Goal: Task Accomplishment & Management: Complete application form

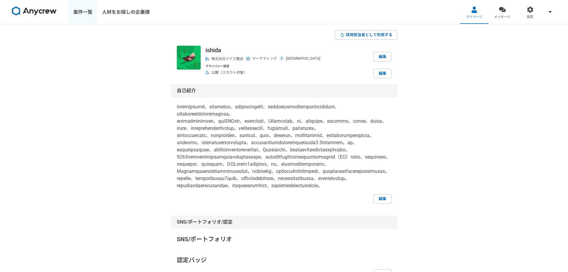
click at [77, 16] on link "案件一覧" at bounding box center [83, 12] width 29 height 24
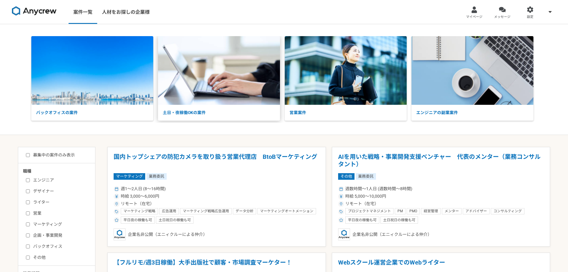
click at [203, 101] on img at bounding box center [219, 70] width 122 height 69
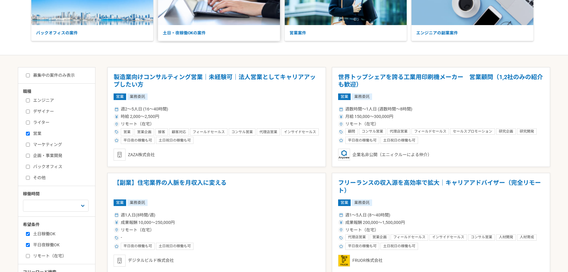
scroll to position [119, 0]
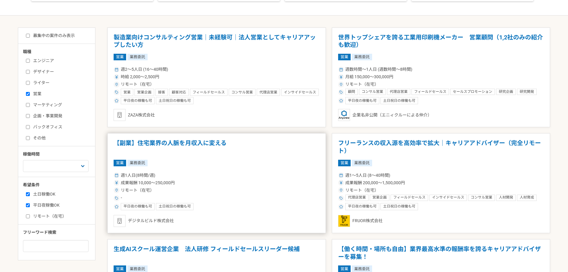
click at [173, 141] on h1 "【副業】住宅業界の人脈を月収入に変える" at bounding box center [217, 146] width 206 height 15
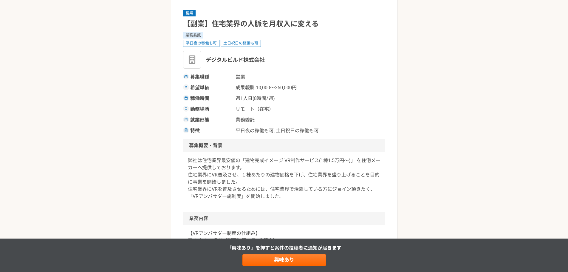
scroll to position [40, 0]
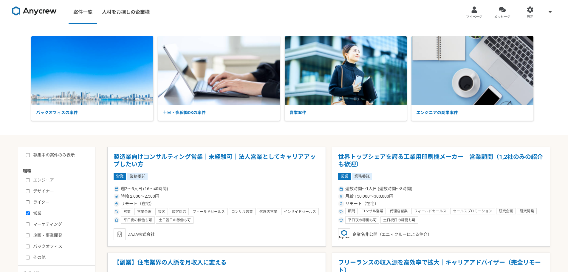
click at [501, 12] on div at bounding box center [502, 9] width 7 height 7
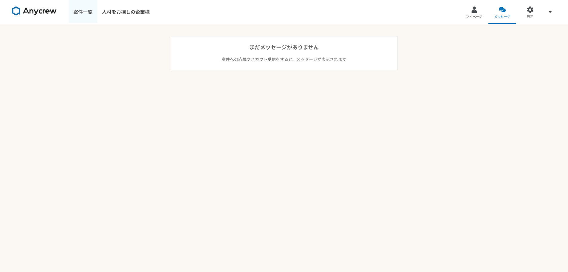
click at [73, 12] on link "案件一覧" at bounding box center [83, 12] width 29 height 24
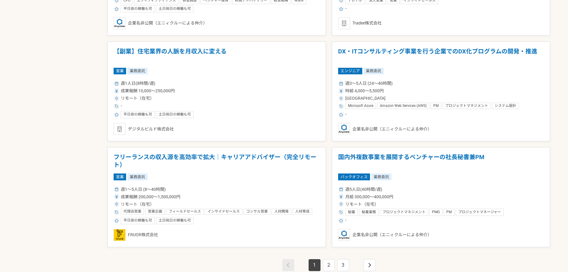
scroll to position [954, 0]
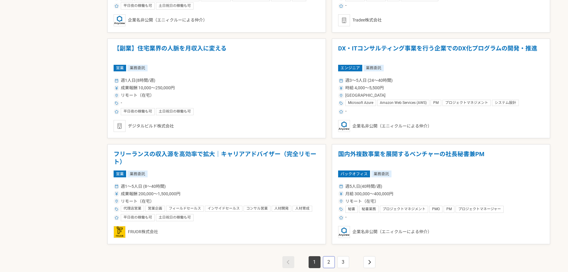
click at [332, 260] on link "2" at bounding box center [329, 262] width 12 height 12
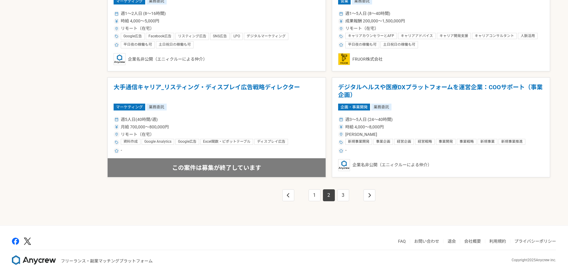
scroll to position [1026, 0]
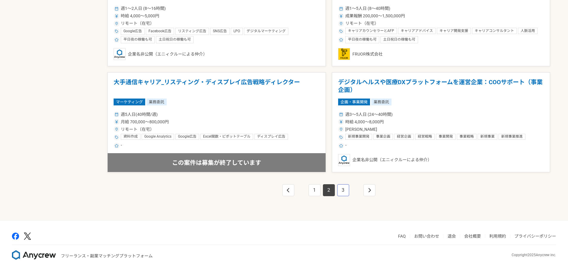
click at [342, 192] on link "3" at bounding box center [343, 190] width 12 height 12
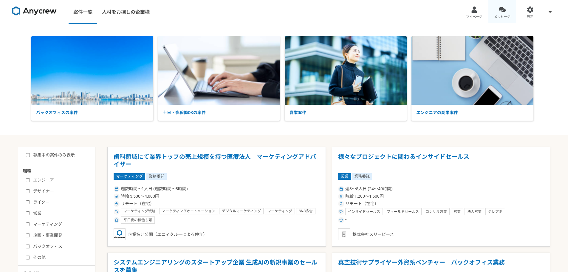
click at [506, 14] on link "メッセージ" at bounding box center [503, 12] width 28 height 24
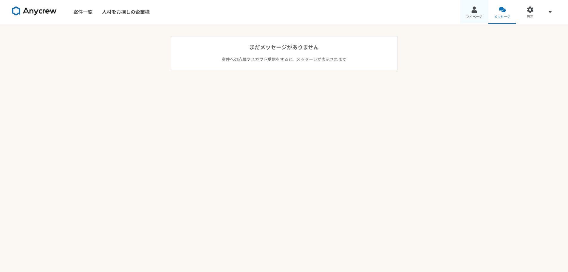
click at [482, 15] on span "マイページ" at bounding box center [474, 17] width 16 height 5
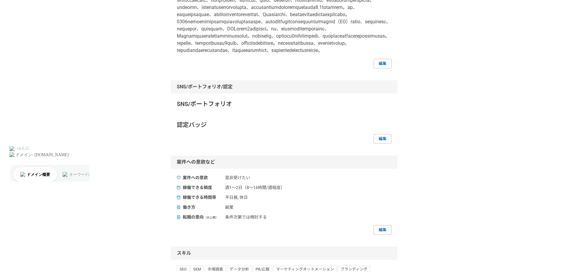
scroll to position [119, 0]
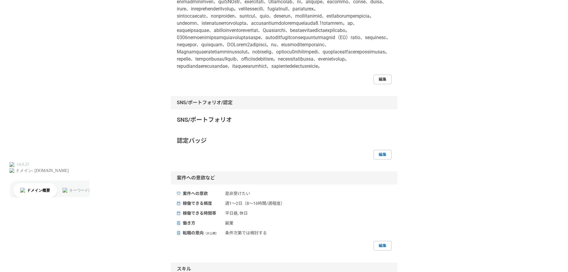
click at [384, 84] on link "編集" at bounding box center [383, 80] width 18 height 10
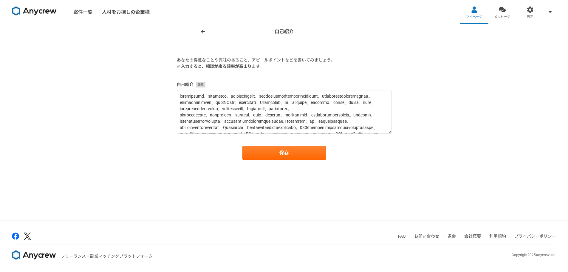
click at [203, 29] on span at bounding box center [203, 31] width 7 height 7
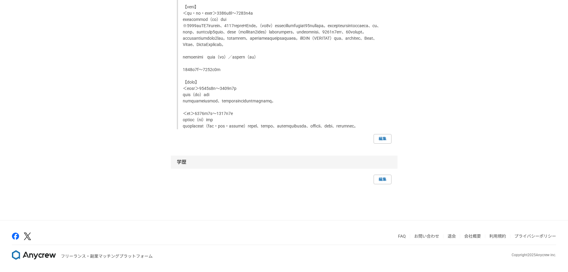
scroll to position [2123, 0]
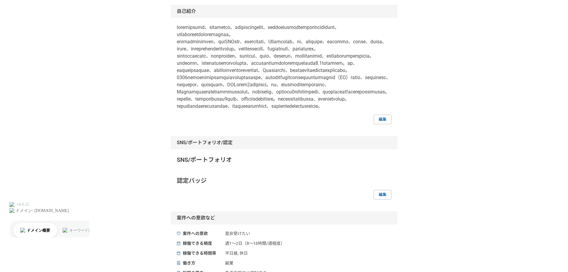
scroll to position [0, 0]
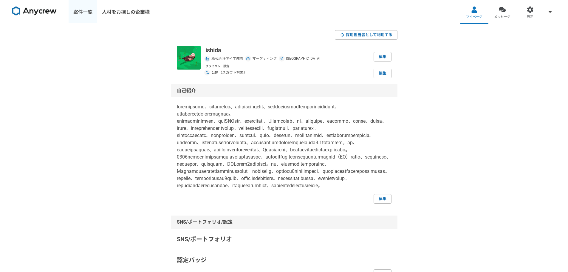
click at [92, 7] on link "案件一覧" at bounding box center [83, 12] width 29 height 24
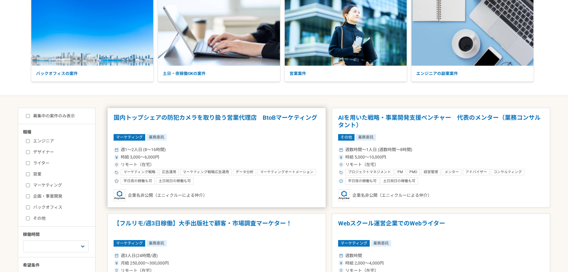
scroll to position [40, 0]
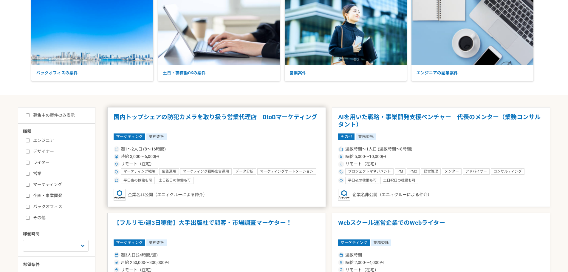
click at [186, 118] on h1 "国内トップシェアの防犯カメラを取り扱う営業代理店　BtoBマーケティング" at bounding box center [217, 120] width 206 height 15
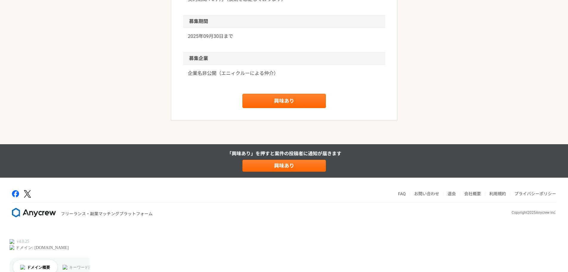
scroll to position [661, 0]
